Goal: Task Accomplishment & Management: Complete application form

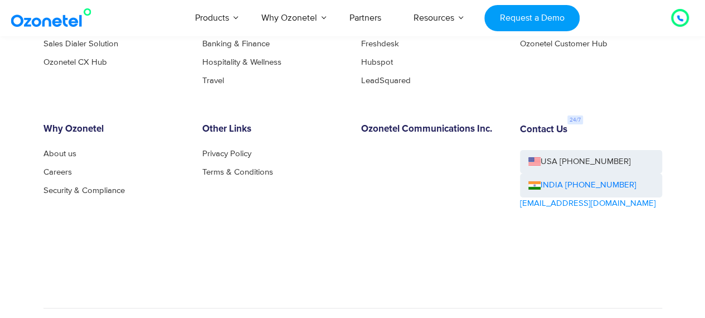
scroll to position [6054, 0]
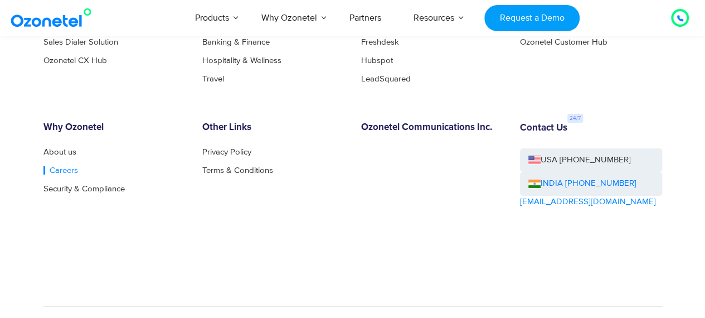
click at [60, 171] on link "Careers" at bounding box center [60, 170] width 35 height 8
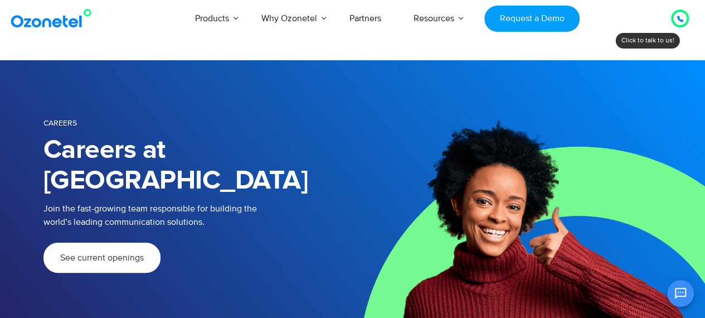
click at [154, 202] on p "Join the fast-growing team responsible for building the world’s leading communi…" at bounding box center [189, 215] width 293 height 27
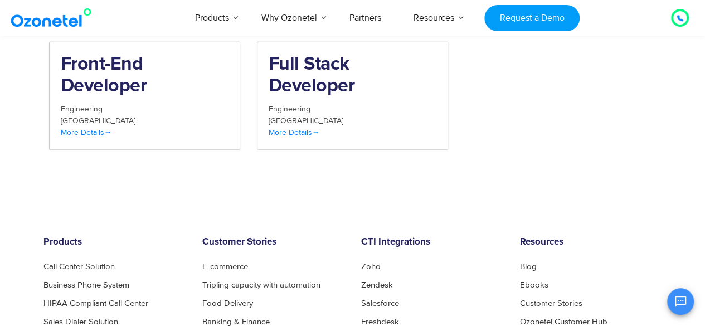
scroll to position [1508, 0]
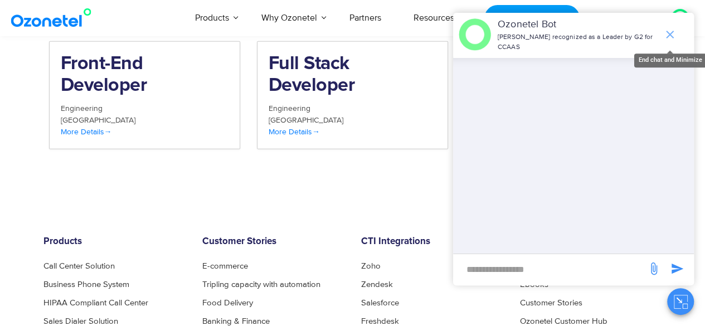
click at [669, 32] on icon "end chat or minimize" at bounding box center [669, 34] width 13 height 13
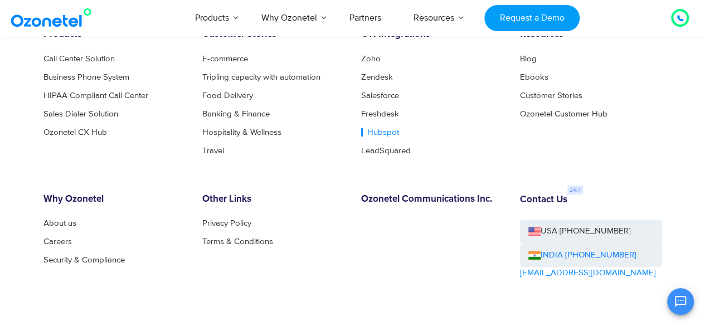
scroll to position [1720, 0]
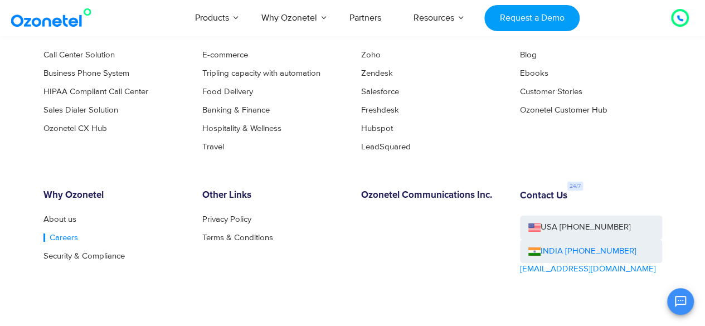
click at [57, 234] on link "Careers" at bounding box center [60, 238] width 35 height 8
click at [58, 234] on link "Careers" at bounding box center [60, 238] width 35 height 8
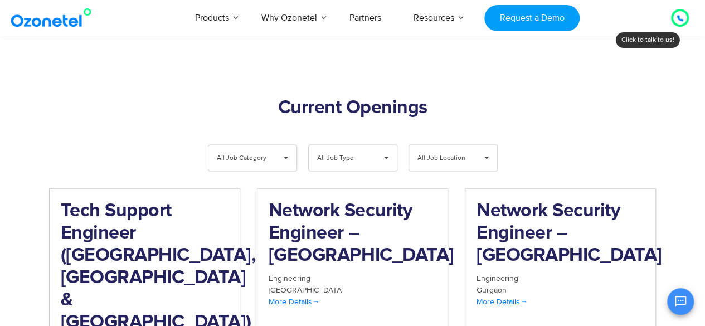
scroll to position [1134, 0]
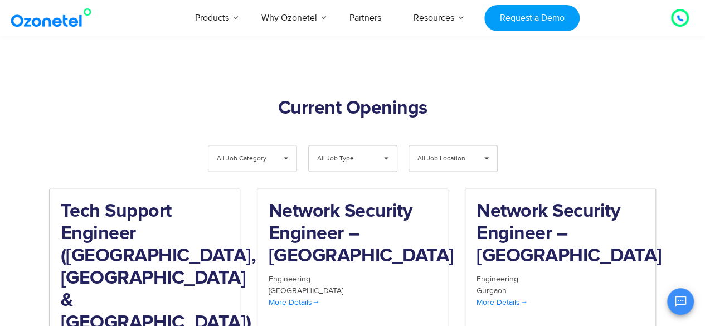
click at [270, 146] on div "All Job Category ▾" at bounding box center [252, 159] width 89 height 27
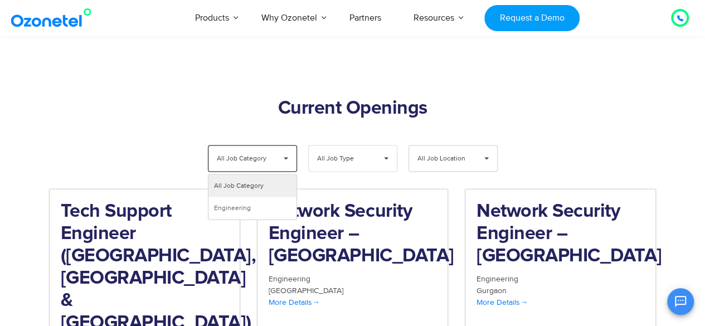
click at [340, 146] on span "All Job Type" at bounding box center [343, 159] width 53 height 26
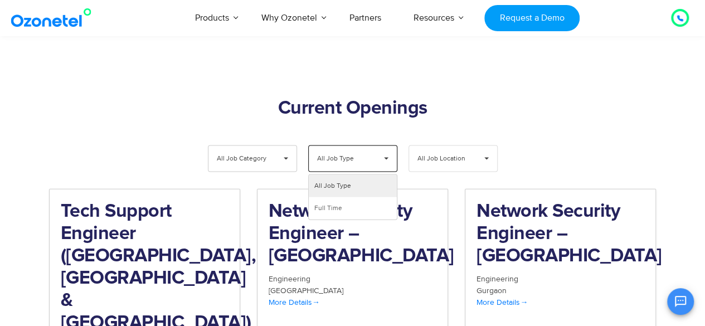
click at [443, 146] on span "All Job Location" at bounding box center [444, 159] width 53 height 26
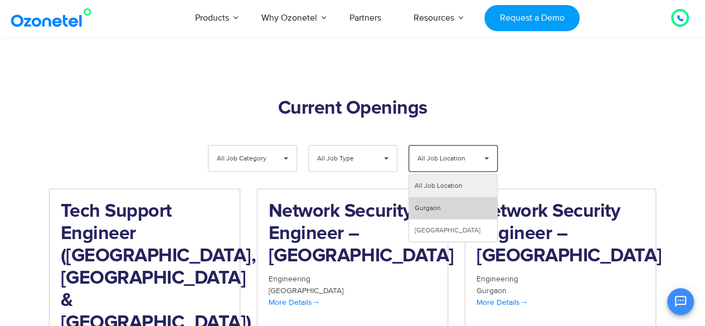
click at [434, 197] on li "Gurgaon" at bounding box center [453, 208] width 88 height 22
select select "***"
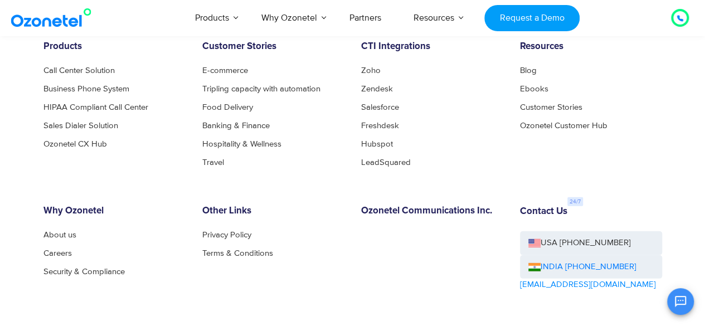
scroll to position [1550, 0]
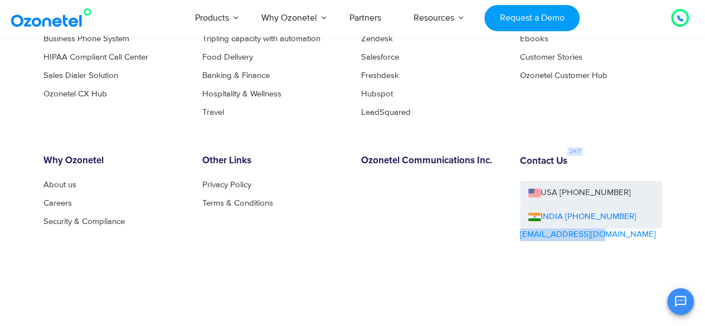
drag, startPoint x: 598, startPoint y: 185, endPoint x: 519, endPoint y: 185, distance: 78.6
click at [519, 185] on div "Contact Us USA +1-408-440-5445 INDIA +1800-123-150150 sales@ozonetel.com" at bounding box center [591, 223] width 159 height 134
copy link "[EMAIL_ADDRESS][DOMAIN_NAME]"
